Goal: Book appointment/travel/reservation

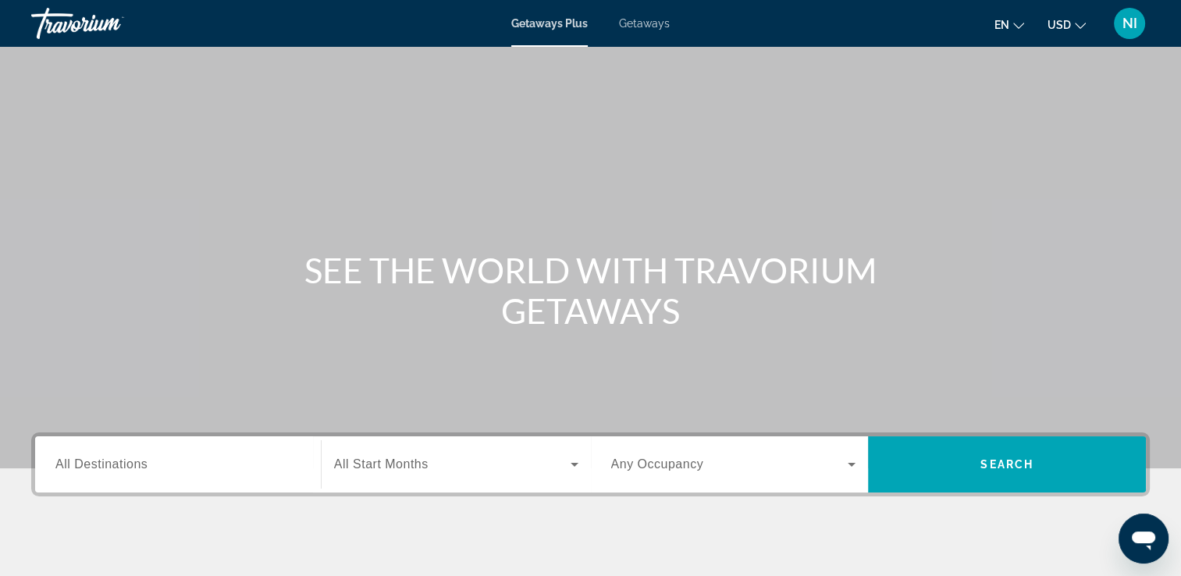
click at [662, 18] on span "Getaways" at bounding box center [644, 23] width 51 height 12
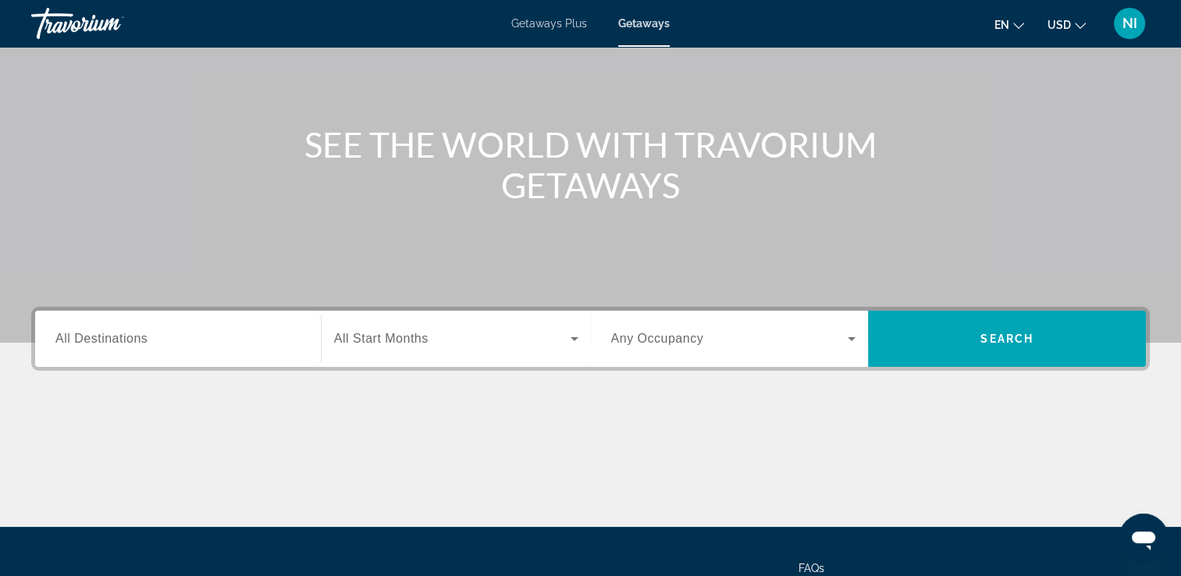
scroll to position [134, 0]
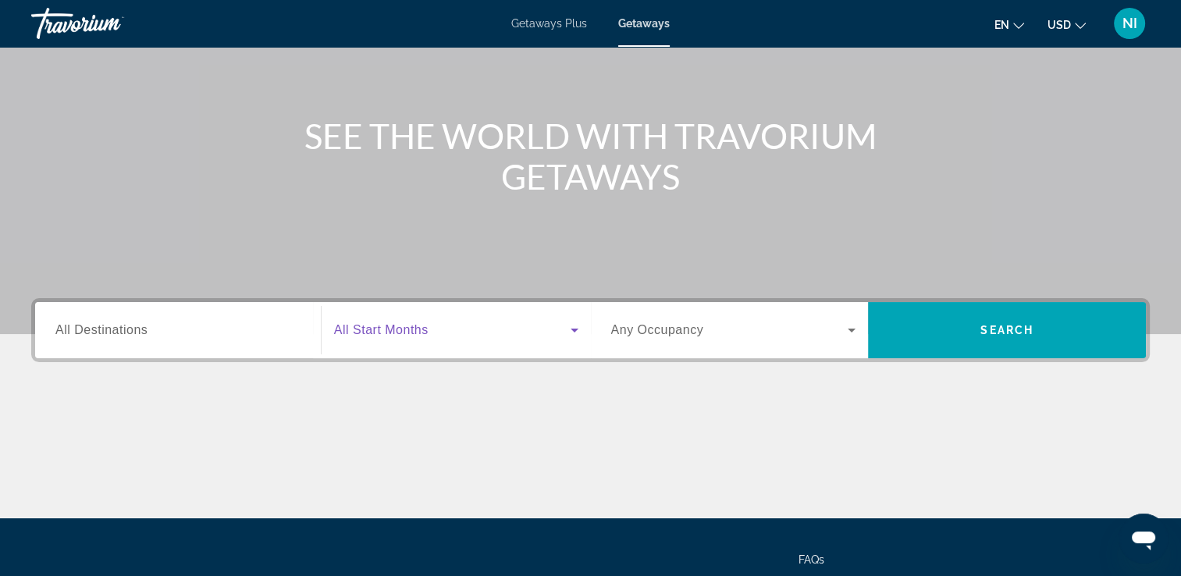
click at [572, 329] on icon "Search widget" at bounding box center [574, 331] width 8 height 4
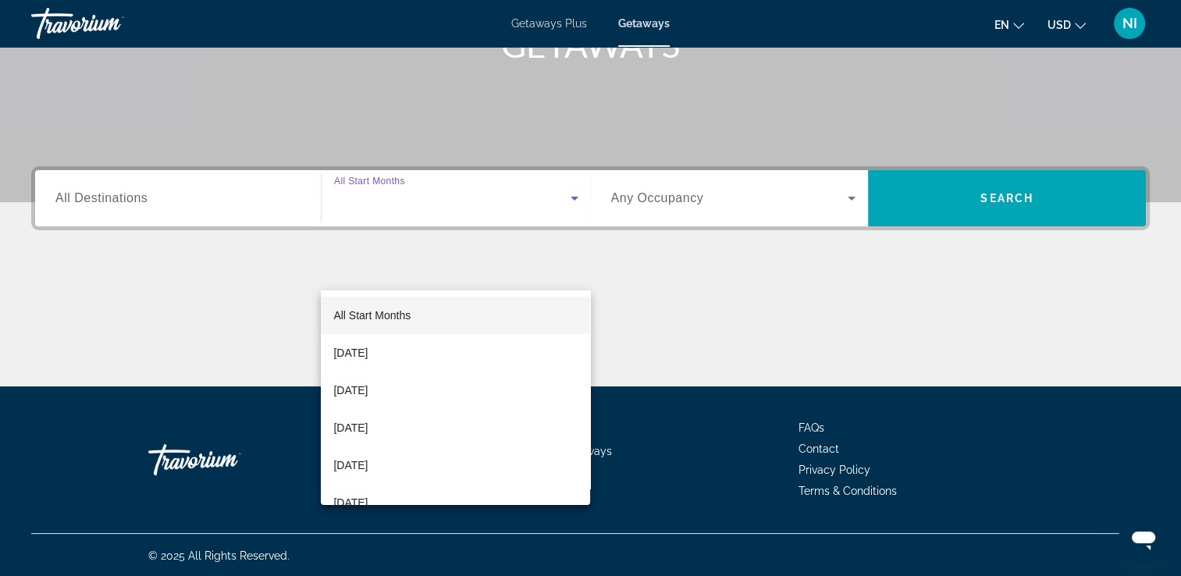
scroll to position [267, 0]
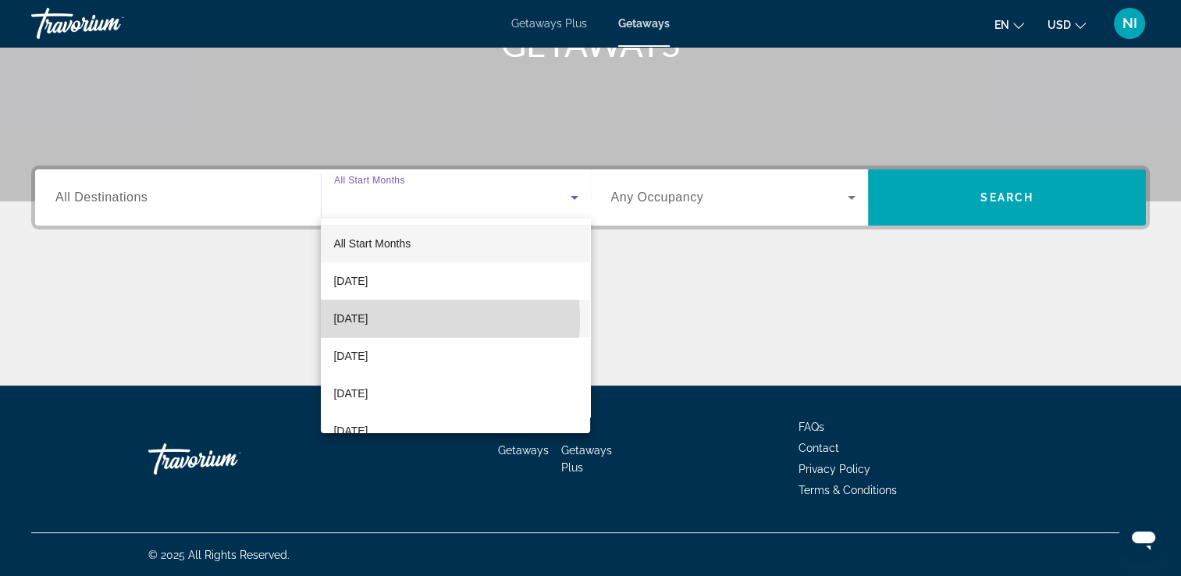
click at [368, 320] on span "[DATE]" at bounding box center [350, 318] width 34 height 19
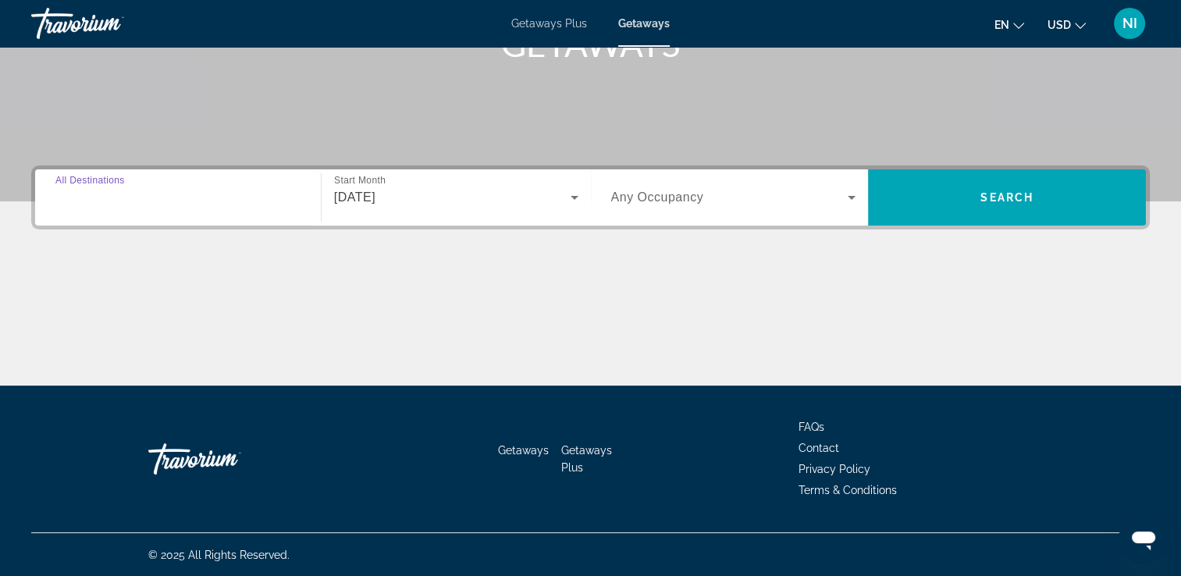
click at [239, 202] on input "Destination All Destinations" at bounding box center [177, 198] width 245 height 19
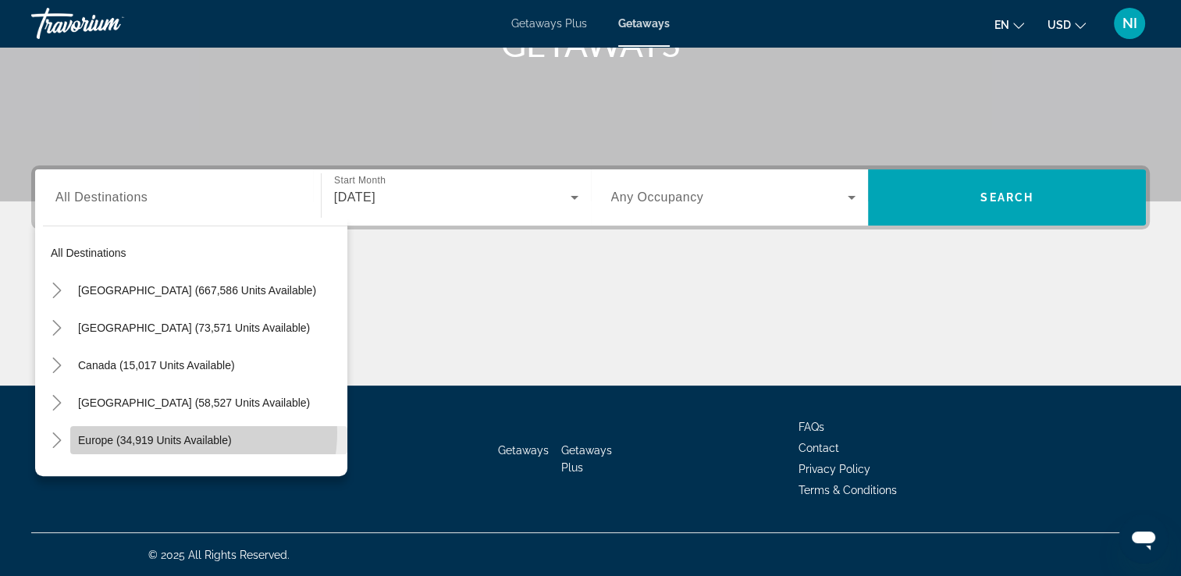
click at [176, 432] on span "Search widget" at bounding box center [208, 439] width 277 height 37
type input "**********"
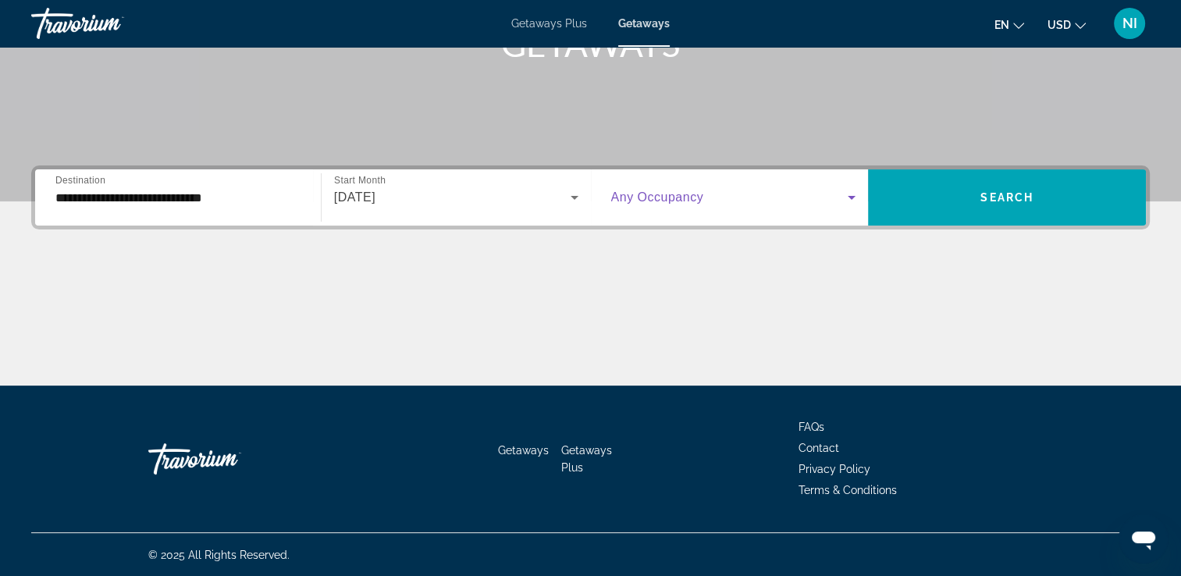
click at [847, 201] on icon "Search widget" at bounding box center [851, 197] width 19 height 19
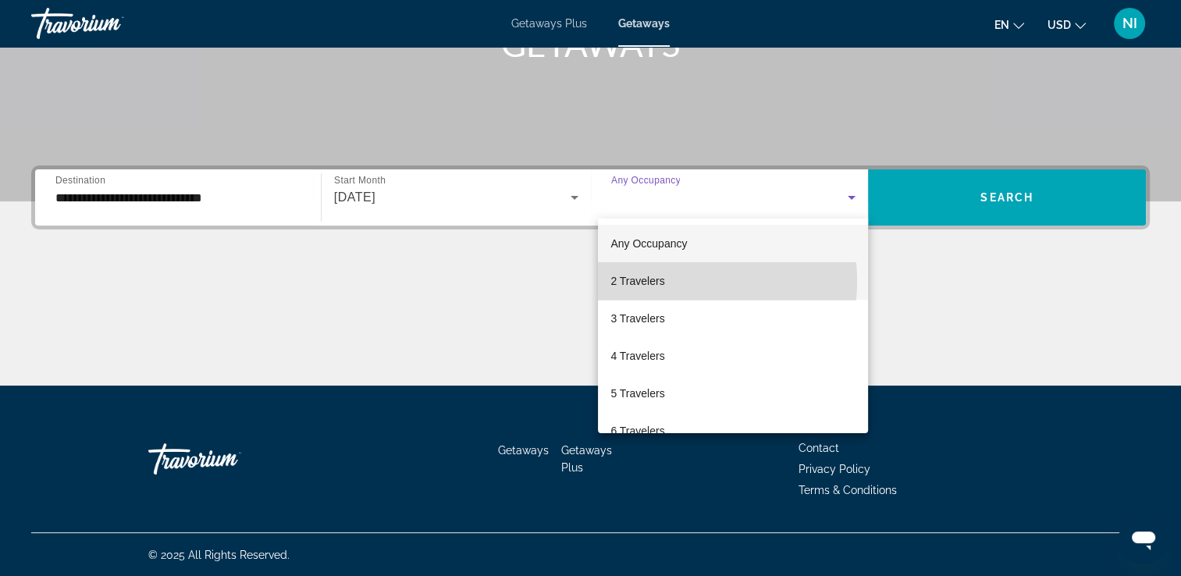
click at [653, 281] on span "2 Travelers" at bounding box center [637, 281] width 54 height 19
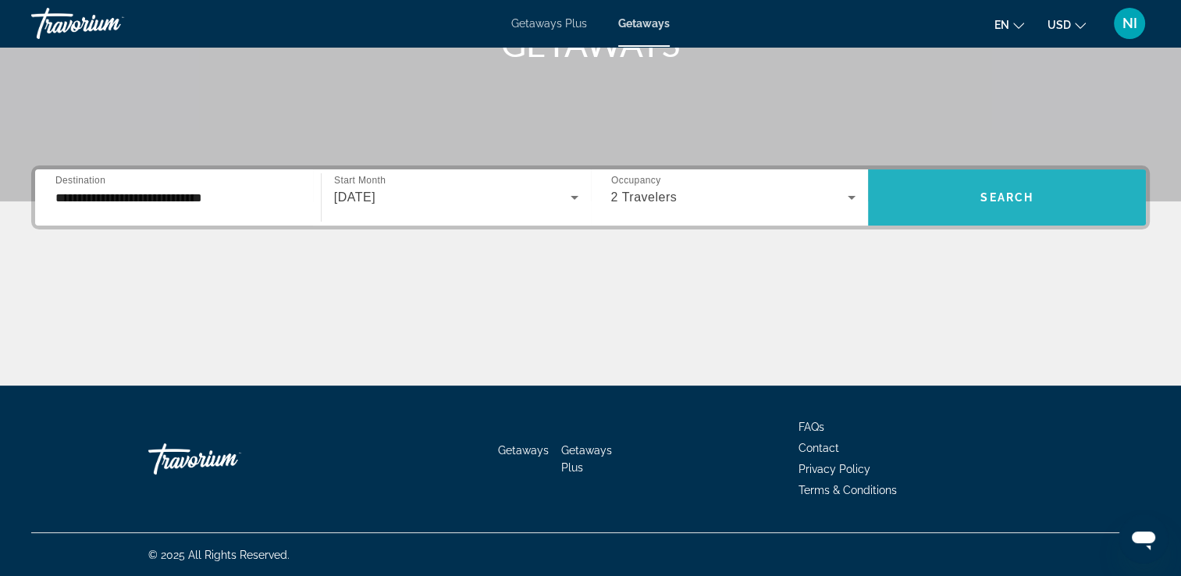
click at [1014, 204] on span "Search widget" at bounding box center [1007, 197] width 278 height 37
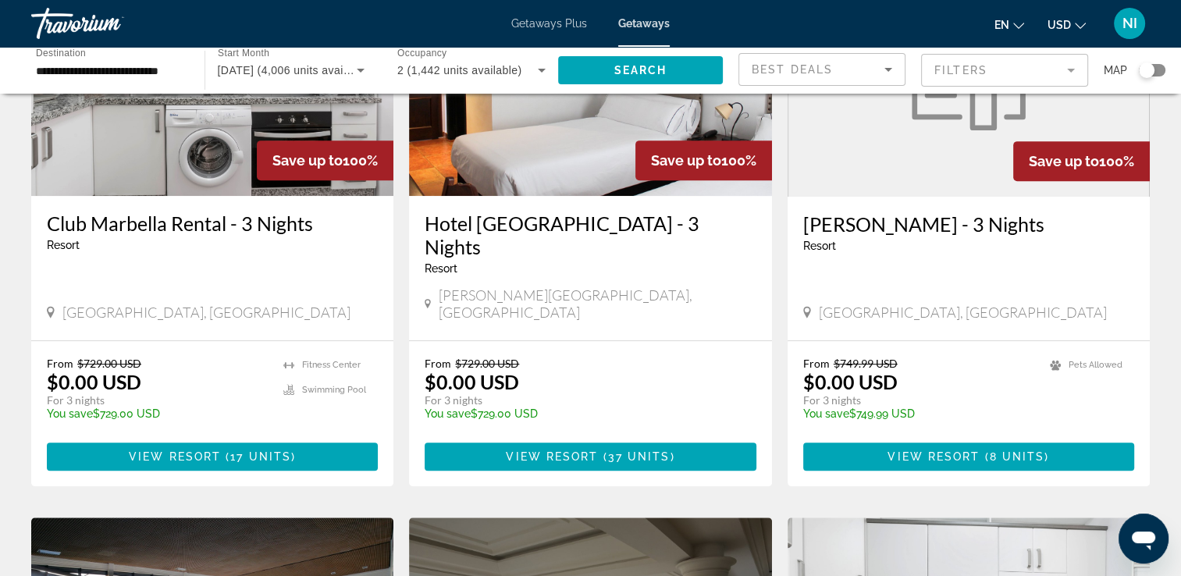
scroll to position [771, 0]
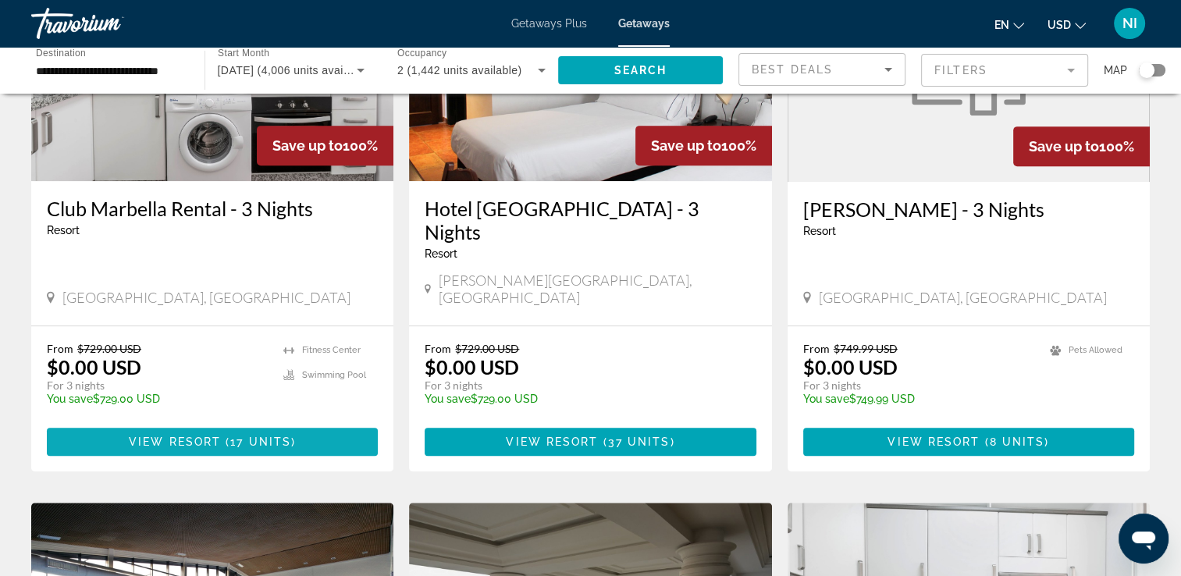
click at [246, 423] on span "Main content" at bounding box center [212, 441] width 331 height 37
